Goal: Task Accomplishment & Management: Use online tool/utility

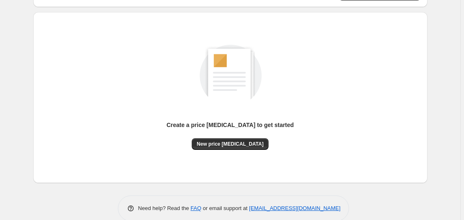
scroll to position [91, 0]
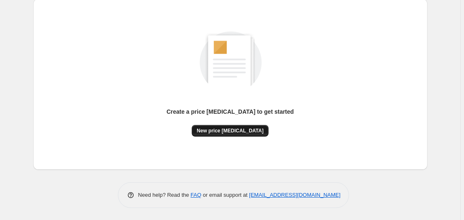
click at [224, 133] on span "New price [MEDICAL_DATA]" at bounding box center [230, 130] width 67 height 7
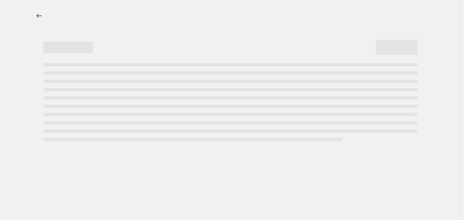
select select "percentage"
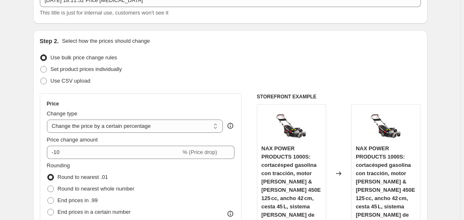
scroll to position [127, 0]
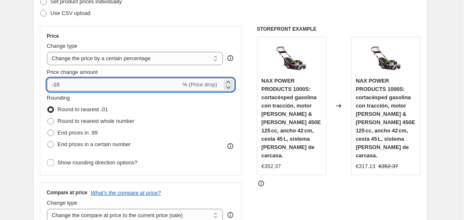
click at [87, 86] on input "-10" at bounding box center [114, 84] width 134 height 13
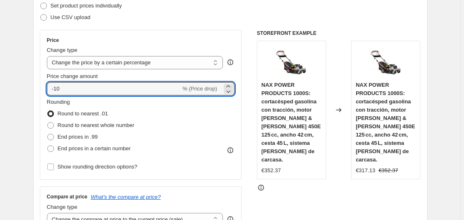
scroll to position [114, 0]
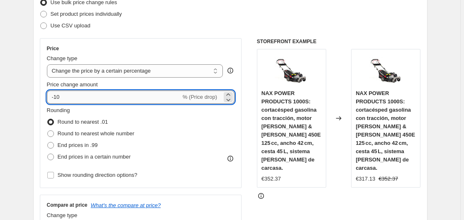
type input "-1"
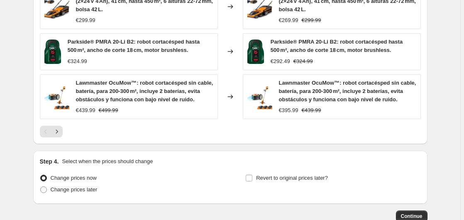
scroll to position [664, 0]
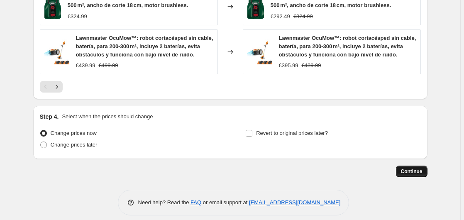
type input "-35"
click at [407, 168] on span "Continue" at bounding box center [412, 171] width 22 height 7
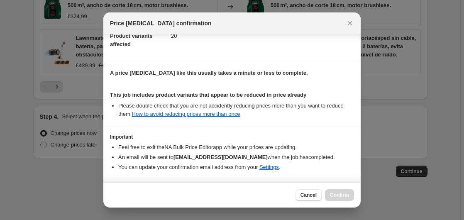
scroll to position [131, 0]
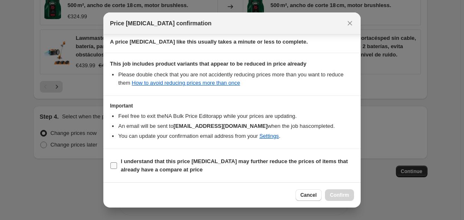
click at [121, 164] on b "I understand that this price [MEDICAL_DATA] may further reduce the prices of it…" at bounding box center [234, 165] width 227 height 15
click at [117, 164] on input "I understand that this price [MEDICAL_DATA] may further reduce the prices of it…" at bounding box center [113, 165] width 7 height 7
checkbox input "true"
click at [359, 192] on div "Cancel Confirm" at bounding box center [231, 194] width 257 height 25
click at [347, 192] on span "Confirm" at bounding box center [339, 195] width 19 height 7
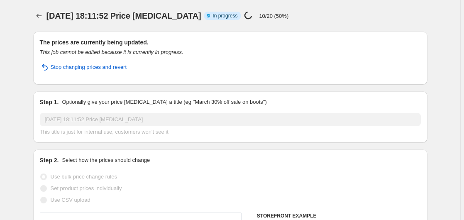
click at [156, 51] on icon "This job cannot be edited because it is currently in progress." at bounding box center [111, 52] width 143 height 6
click at [155, 51] on icon "This job cannot be edited because it is currently in progress." at bounding box center [111, 52] width 143 height 6
click at [189, 55] on div "This job cannot be edited because it is currently in progress." at bounding box center [230, 52] width 381 height 8
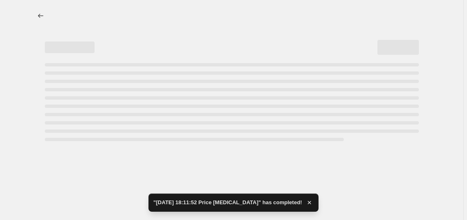
select select "percentage"
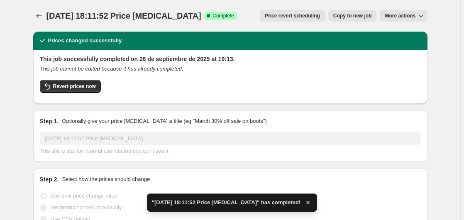
click at [38, 24] on div "[DATE] 18:11:52 Price [MEDICAL_DATA]. This page is ready [DATE] 18:11:52 Price …" at bounding box center [230, 16] width 394 height 32
click at [40, 17] on icon "Price change jobs" at bounding box center [39, 16] width 8 height 8
